Goal: Obtain resource: Download file/media

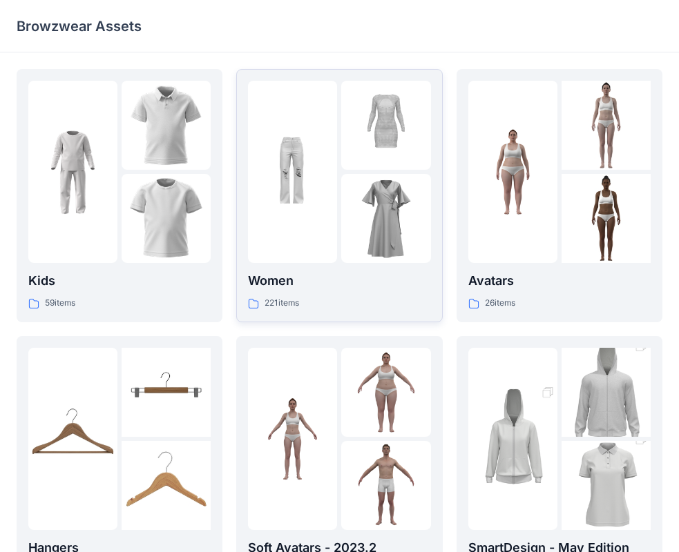
scroll to position [69, 0]
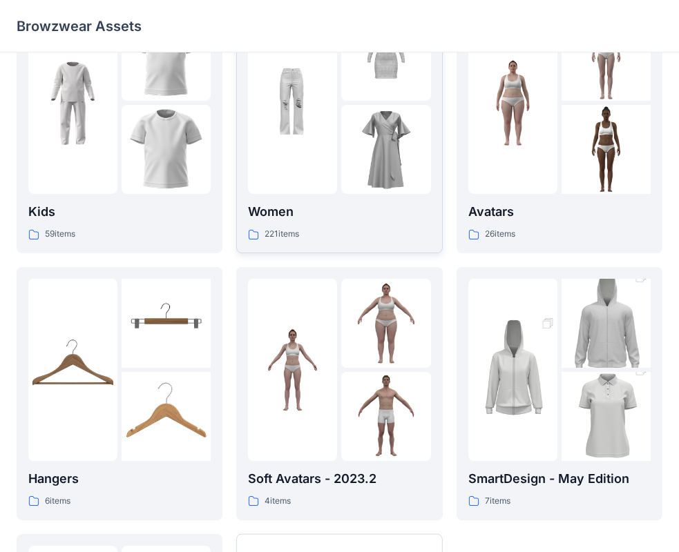
click at [281, 217] on p "Women" at bounding box center [339, 211] width 182 height 19
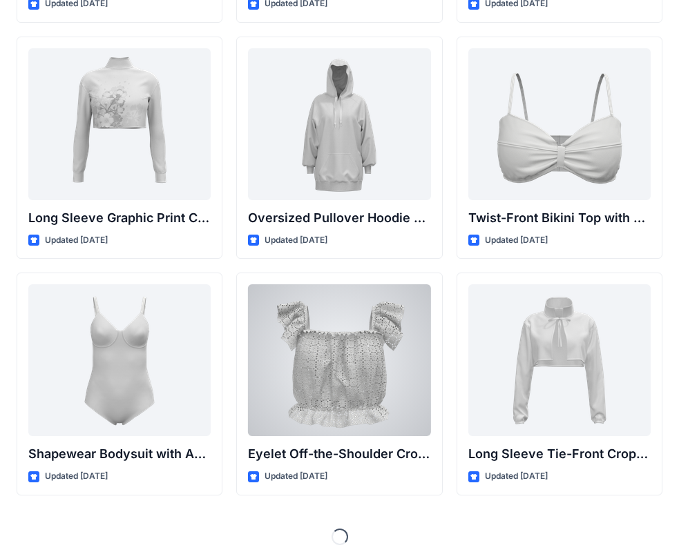
scroll to position [4298, 0]
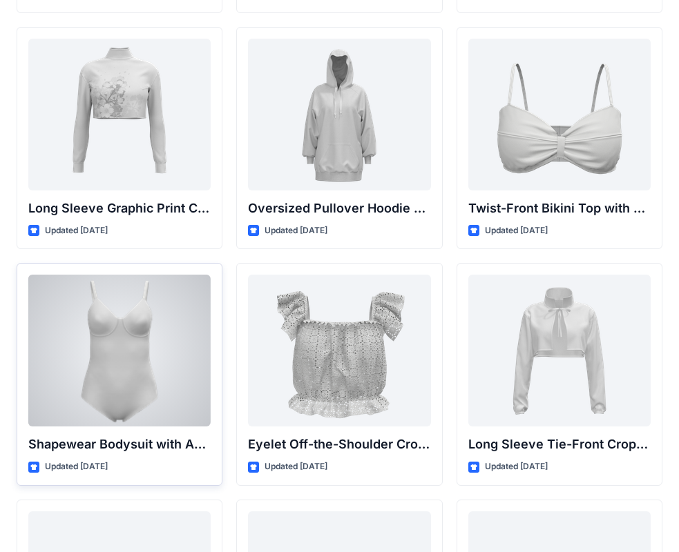
click at [119, 322] on div at bounding box center [119, 351] width 182 height 152
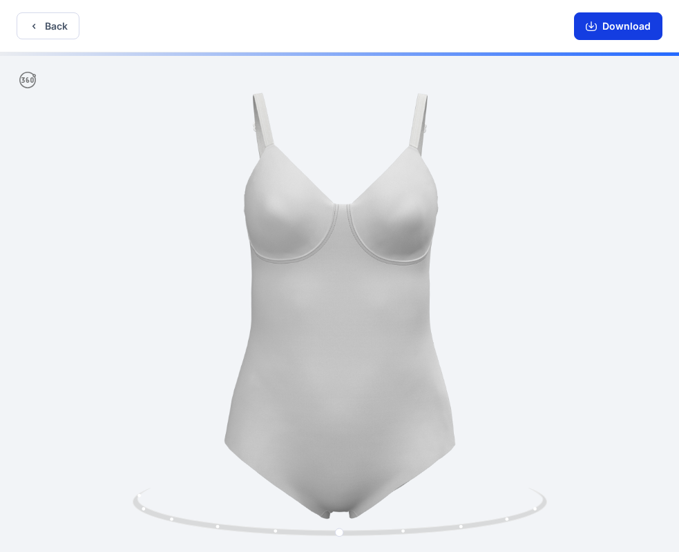
click at [614, 25] on button "Download" at bounding box center [618, 26] width 88 height 28
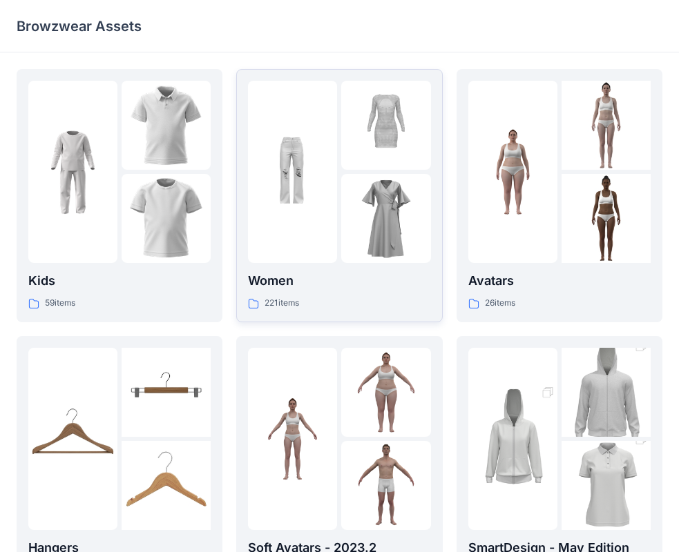
click at [331, 293] on div "Women 221 items" at bounding box center [339, 290] width 182 height 39
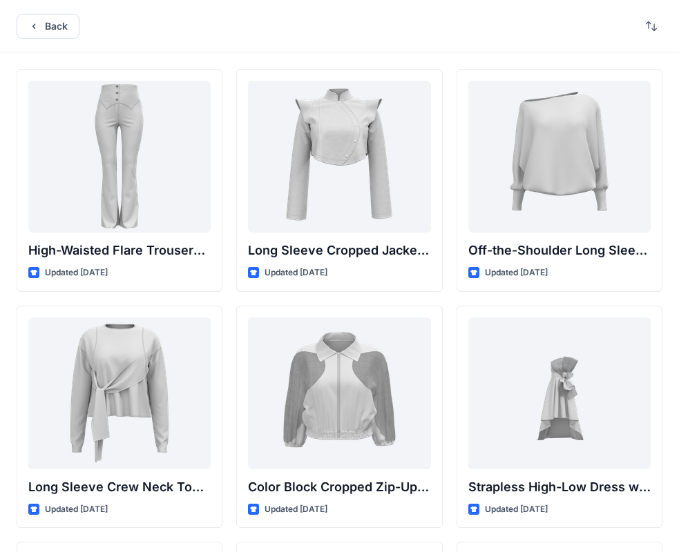
click at [52, 47] on div "Back" at bounding box center [339, 26] width 679 height 52
click at [52, 33] on button "Back" at bounding box center [48, 26] width 63 height 25
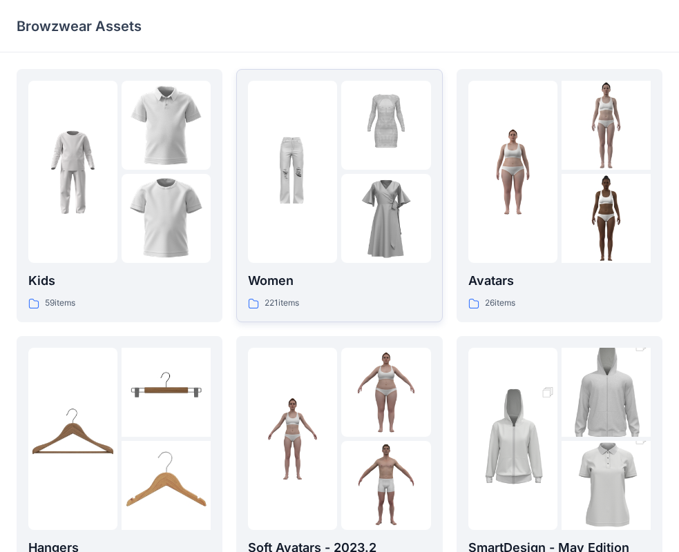
click at [314, 292] on div "Women 221 items" at bounding box center [339, 290] width 182 height 39
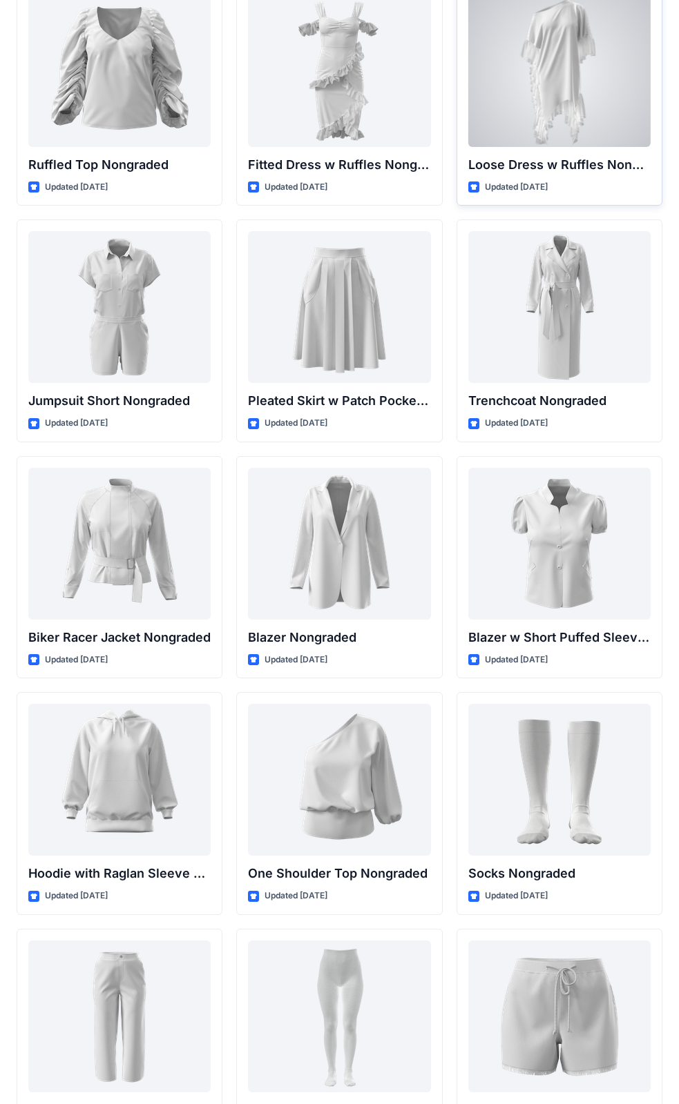
scroll to position [13772, 0]
